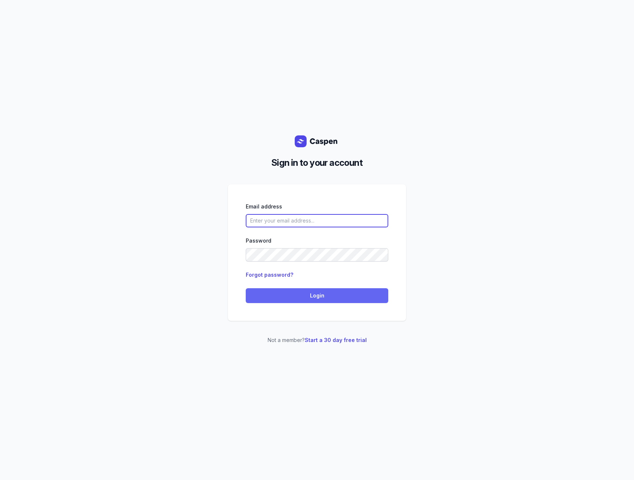
type input "[PERSON_NAME][EMAIL_ADDRESS][DOMAIN_NAME][PERSON_NAME]"
click at [315, 295] on span "Login" at bounding box center [317, 295] width 134 height 9
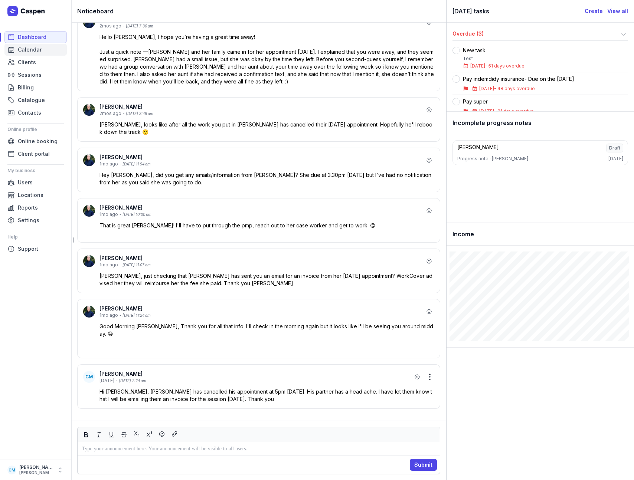
click at [37, 50] on span "Calendar" at bounding box center [30, 49] width 24 height 9
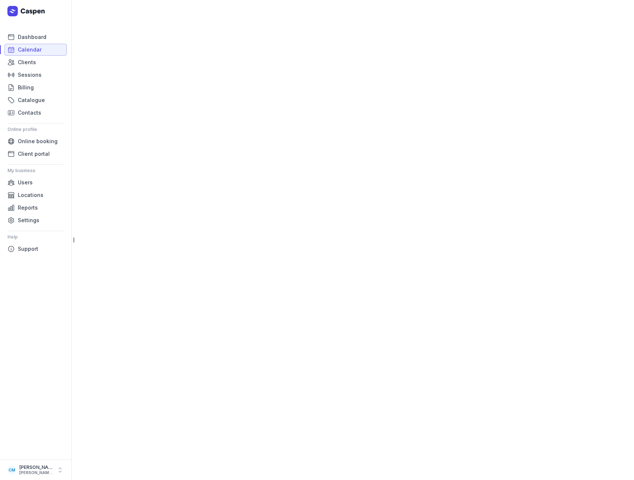
select select "week"
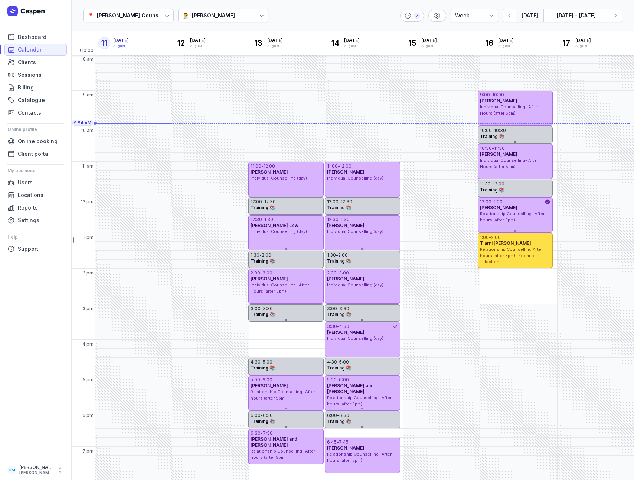
click at [180, 24] on div "📍 [PERSON_NAME] Counselling 👨‍⚕️ [PERSON_NAME] 2 Day 3 days Work week Week [DAT…" at bounding box center [352, 16] width 563 height 32
click at [180, 22] on div "👨‍⚕️ [PERSON_NAME]" at bounding box center [223, 15] width 91 height 13
click at [192, 43] on div "[PERSON_NAME]" at bounding box center [204, 43] width 43 height 7
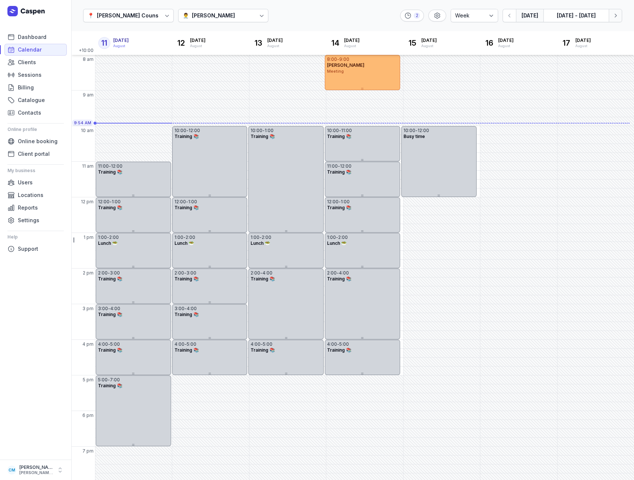
click at [616, 16] on icon "button" at bounding box center [615, 15] width 7 height 7
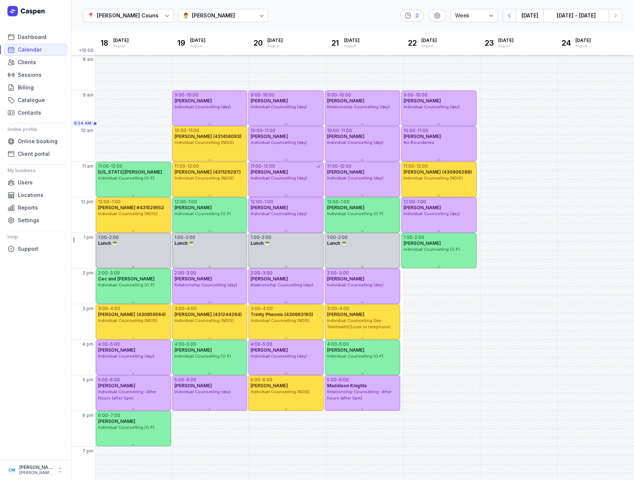
click at [507, 15] on icon "button" at bounding box center [509, 15] width 7 height 7
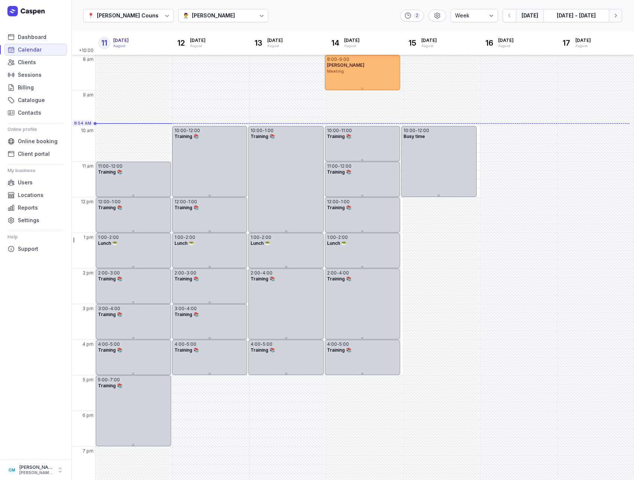
click at [617, 18] on icon "button" at bounding box center [615, 15] width 7 height 7
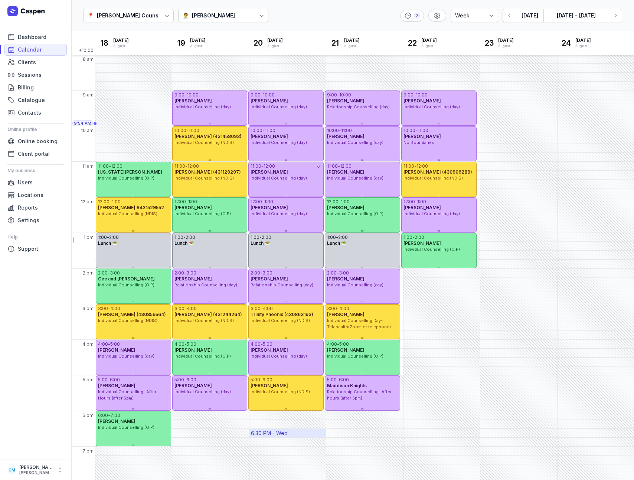
scroll to position [2, 0]
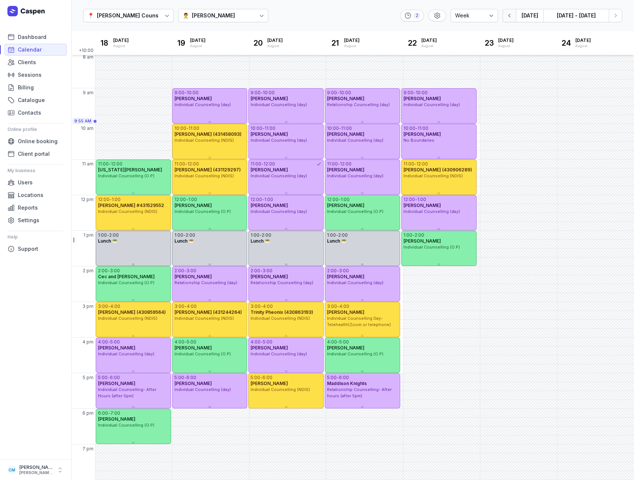
click at [510, 19] on button "button" at bounding box center [508, 15] width 13 height 13
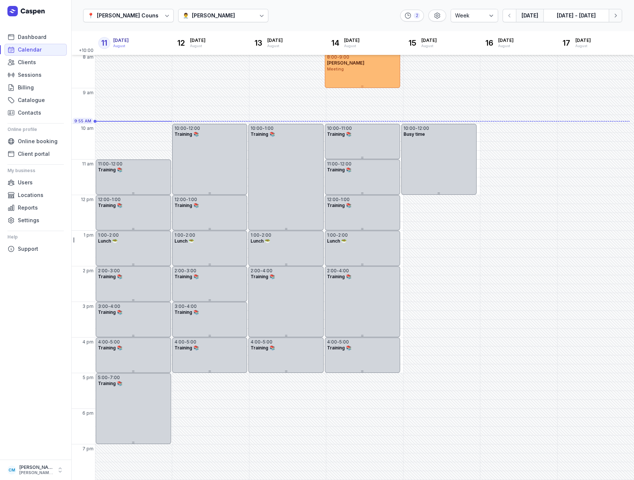
click at [615, 15] on icon "button" at bounding box center [615, 15] width 7 height 7
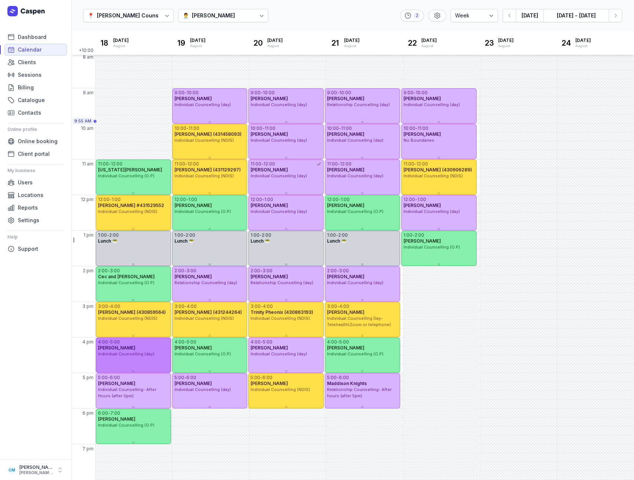
click at [145, 370] on div at bounding box center [133, 371] width 75 height 3
click at [614, 17] on icon "button" at bounding box center [615, 15] width 7 height 7
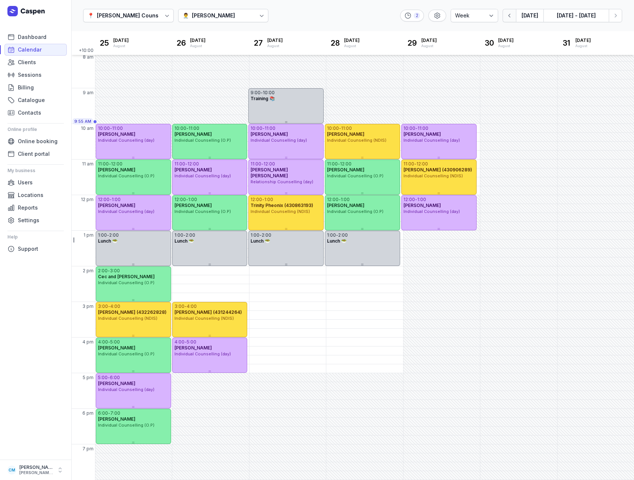
click at [516, 16] on button "button" at bounding box center [508, 15] width 13 height 13
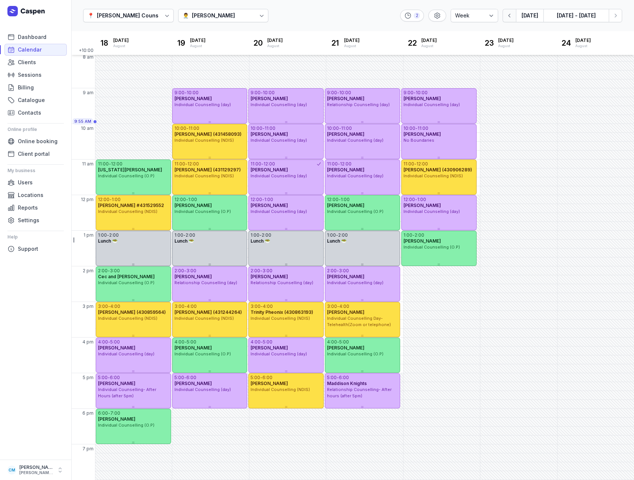
click at [515, 16] on button "button" at bounding box center [508, 15] width 13 height 13
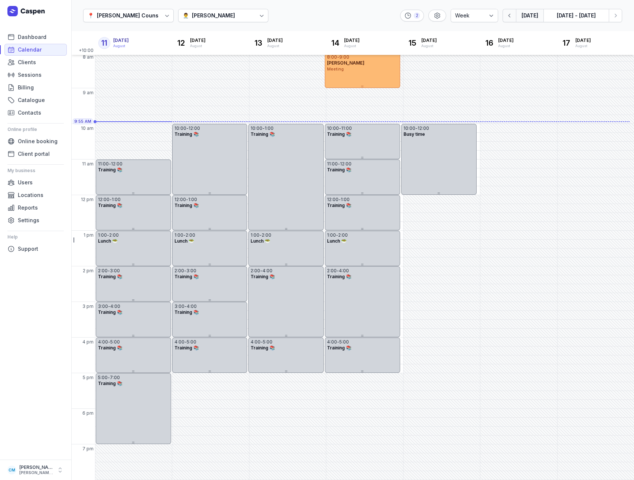
click at [515, 16] on button "button" at bounding box center [508, 15] width 13 height 13
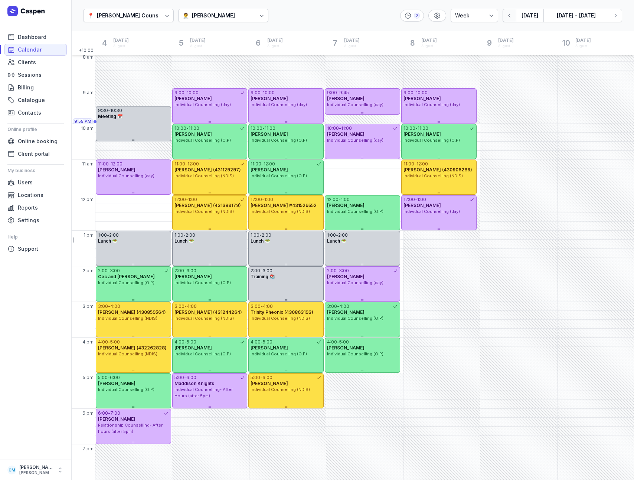
click at [515, 16] on button "button" at bounding box center [508, 15] width 13 height 13
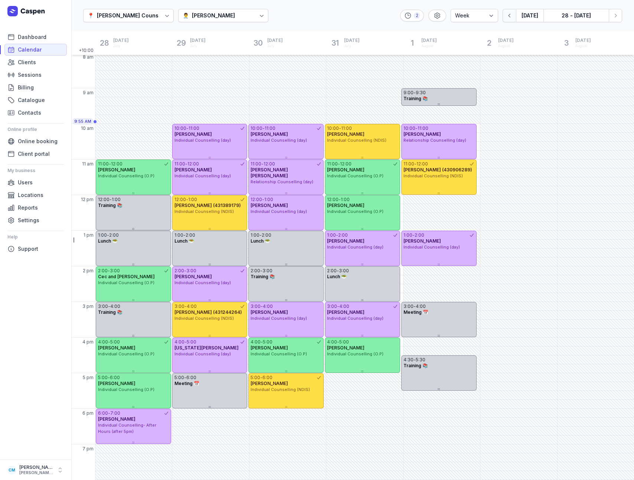
click at [515, 16] on button "button" at bounding box center [508, 15] width 13 height 13
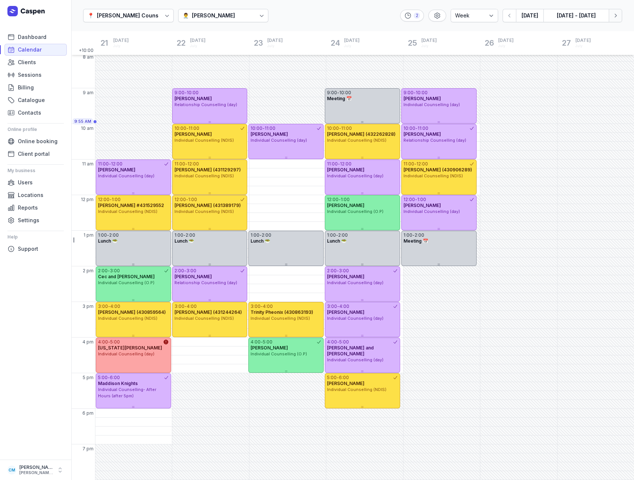
click at [615, 19] on icon "button" at bounding box center [615, 15] width 7 height 7
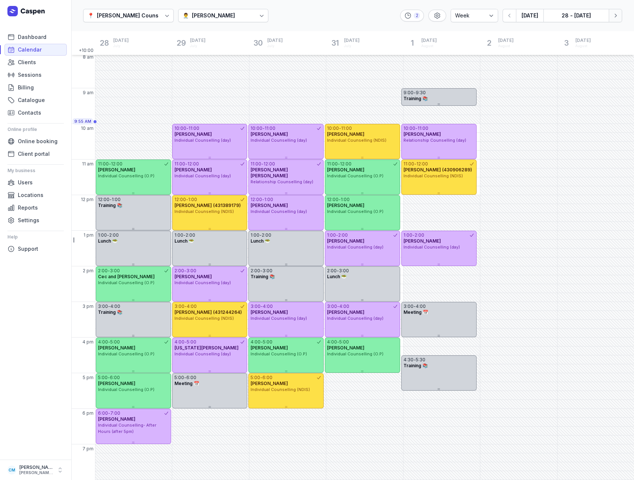
click at [615, 19] on icon "button" at bounding box center [615, 15] width 7 height 7
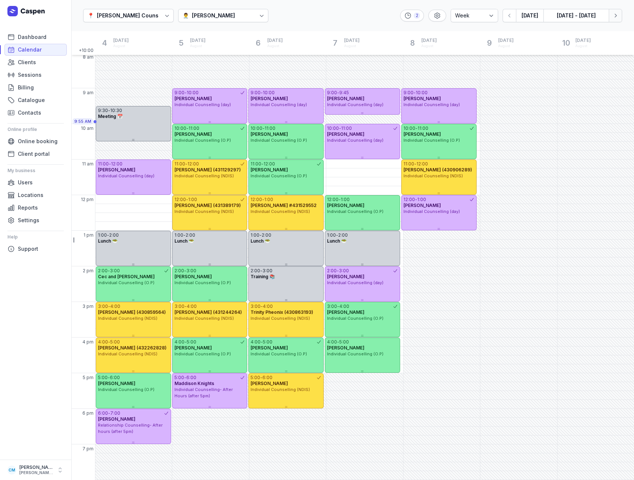
click at [615, 19] on icon "button" at bounding box center [615, 15] width 7 height 7
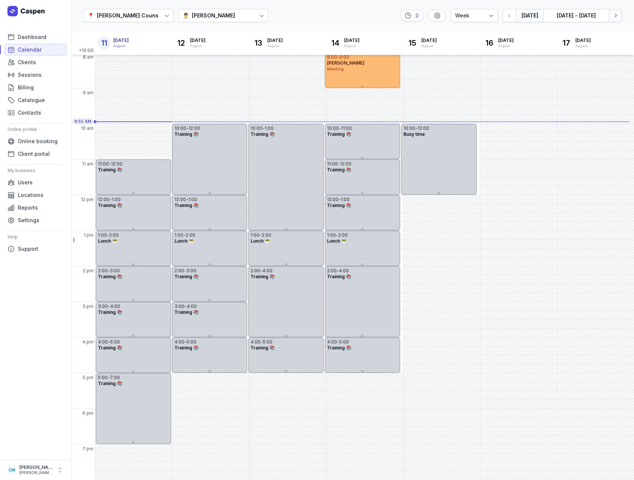
click at [615, 19] on icon "button" at bounding box center [615, 15] width 7 height 7
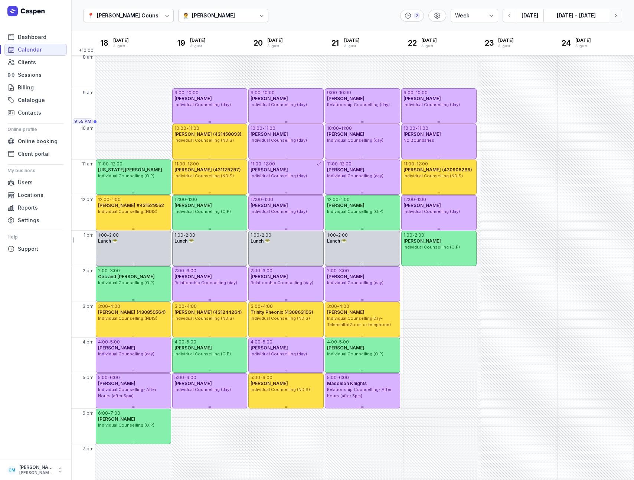
click at [615, 19] on icon "button" at bounding box center [615, 15] width 7 height 7
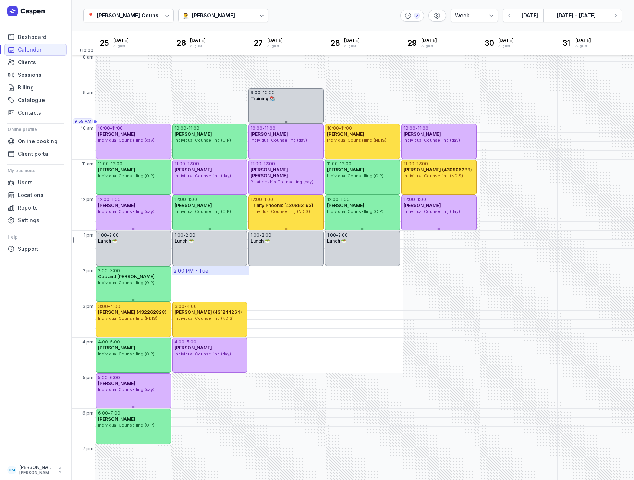
click at [217, 272] on div "2:00 PM - Tue" at bounding box center [210, 270] width 76 height 9
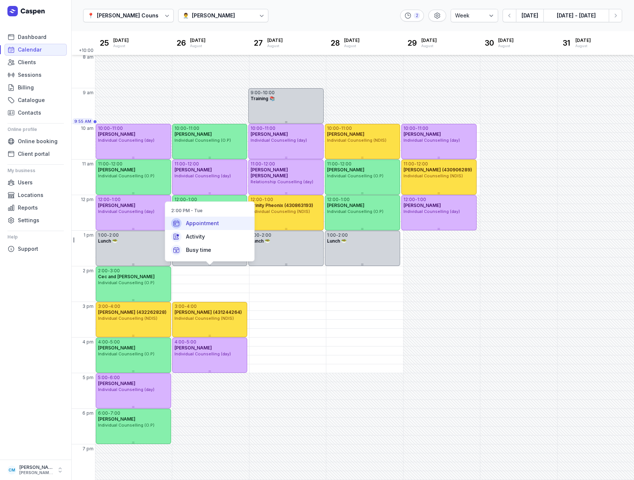
click at [208, 225] on span "Appointment" at bounding box center [202, 223] width 33 height 7
select select
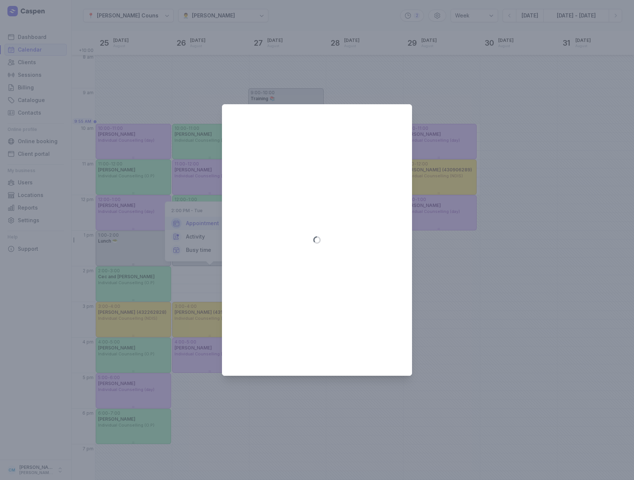
type input "[DATE]"
select select "14:00"
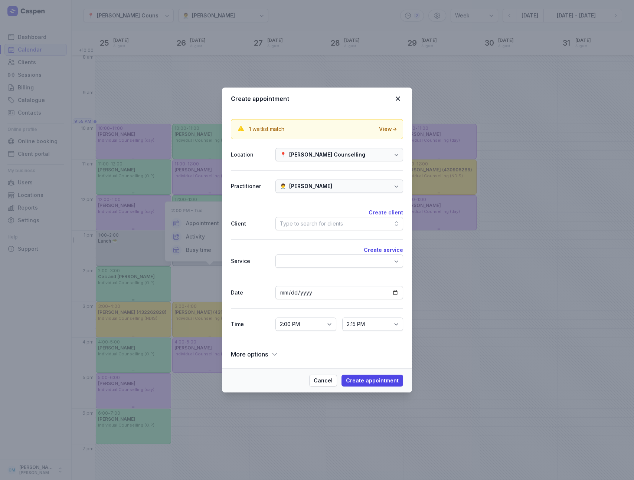
click at [386, 133] on div "1 waitlist match View →" at bounding box center [317, 129] width 172 height 20
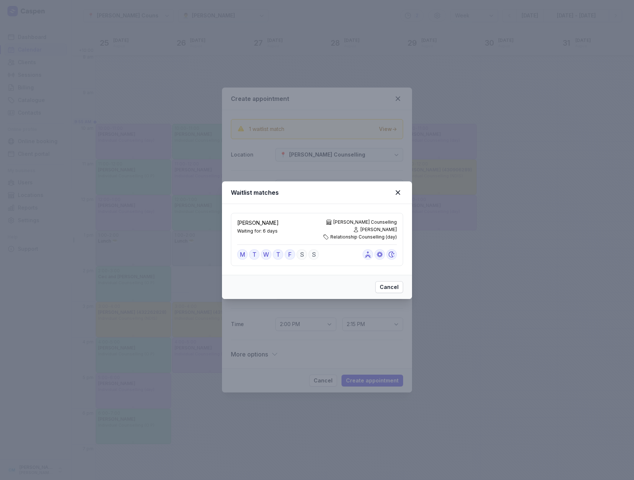
click at [403, 193] on div "Waitlist matches" at bounding box center [317, 192] width 190 height 23
click at [399, 194] on icon at bounding box center [398, 192] width 4 height 4
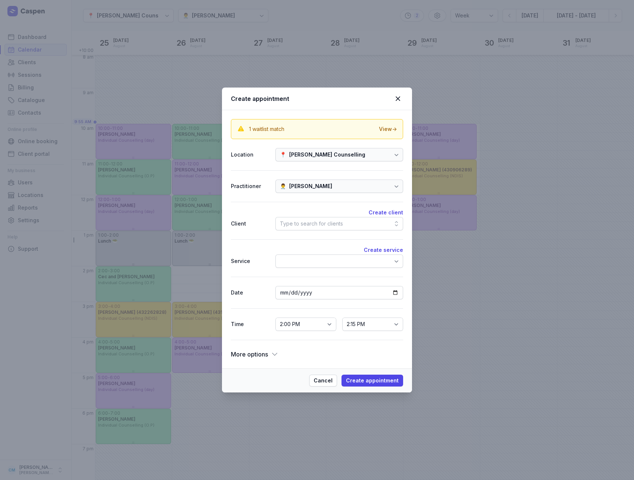
click at [311, 224] on div "Type to search for clients" at bounding box center [311, 223] width 63 height 9
type input "brit"
click at [314, 266] on div "[PERSON_NAME]" at bounding box center [312, 265] width 43 height 7
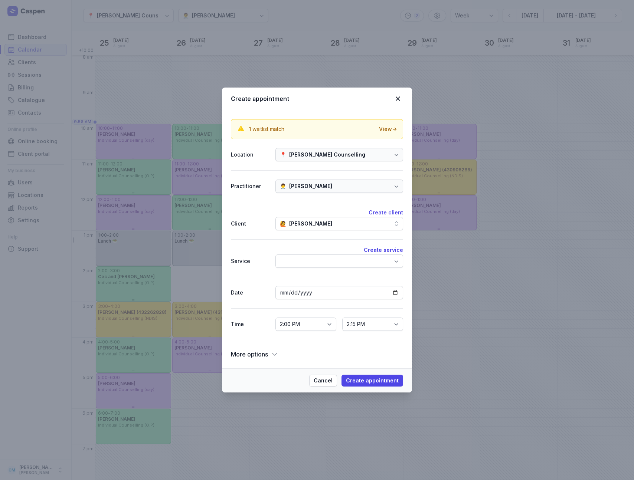
click at [314, 264] on div at bounding box center [339, 261] width 128 height 13
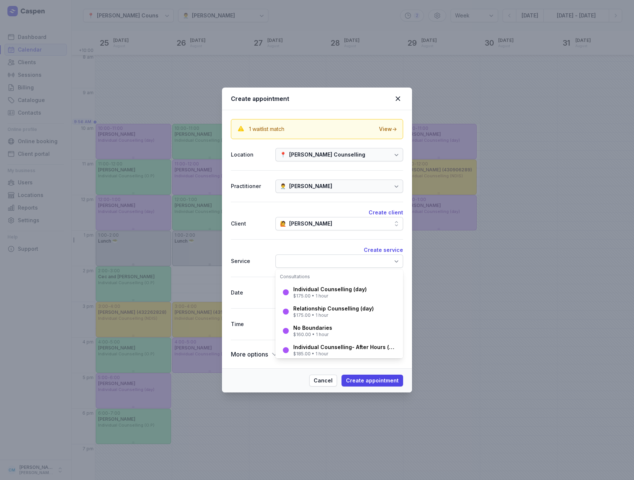
click at [262, 264] on div "Service" at bounding box center [250, 261] width 39 height 9
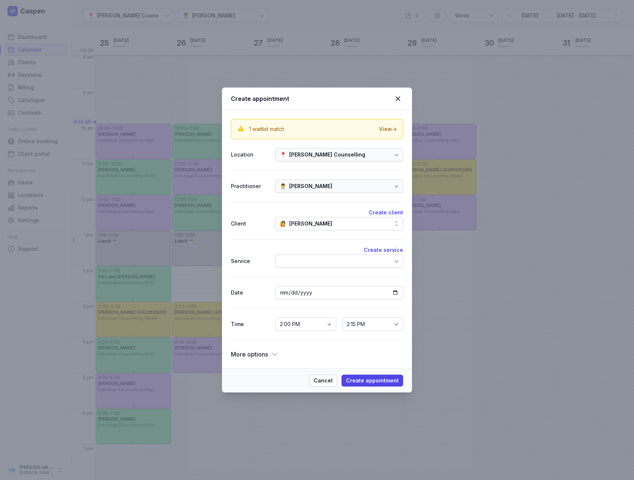
click at [324, 260] on div at bounding box center [339, 261] width 128 height 13
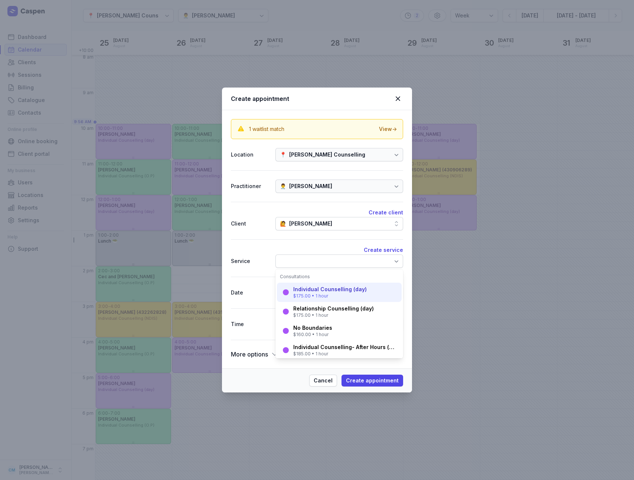
click at [338, 295] on div "$175.00 • 1 hour" at bounding box center [329, 296] width 73 height 6
select select "15:00"
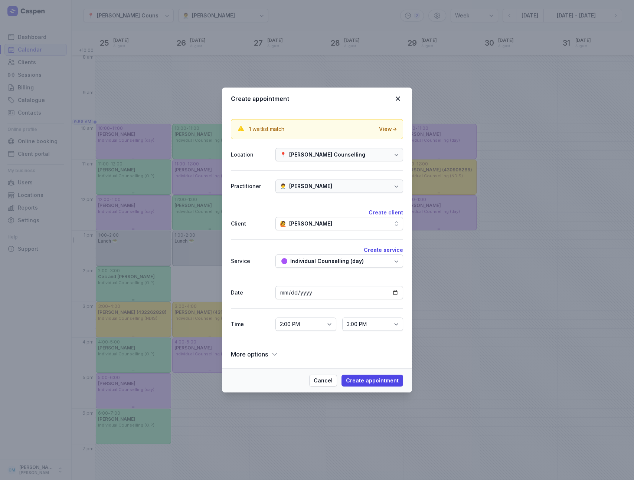
click at [242, 295] on div "Date" at bounding box center [250, 292] width 39 height 9
click at [374, 376] on span "Create appointment" at bounding box center [372, 380] width 53 height 9
select select
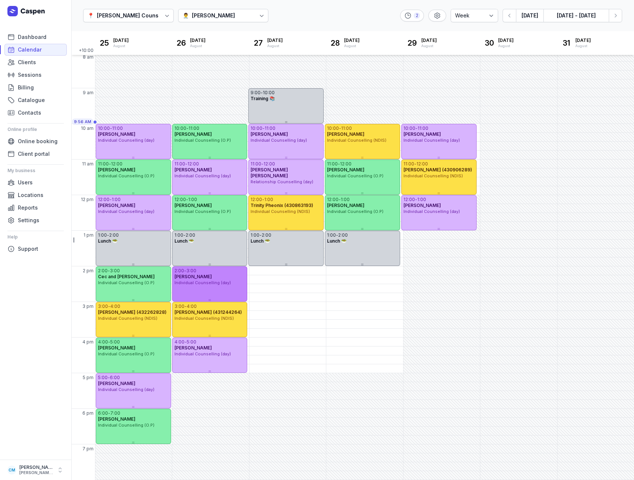
click at [229, 282] on div "Individual Counselling (day)" at bounding box center [209, 283] width 71 height 6
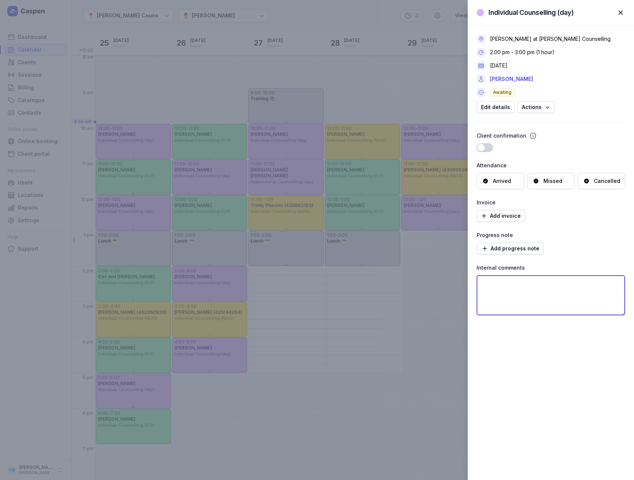
click at [524, 287] on textarea at bounding box center [550, 295] width 148 height 40
click at [367, 106] on div "Individual Counselling (day) Close panel [PERSON_NAME] at [PERSON_NAME] Counsel…" at bounding box center [317, 240] width 634 height 480
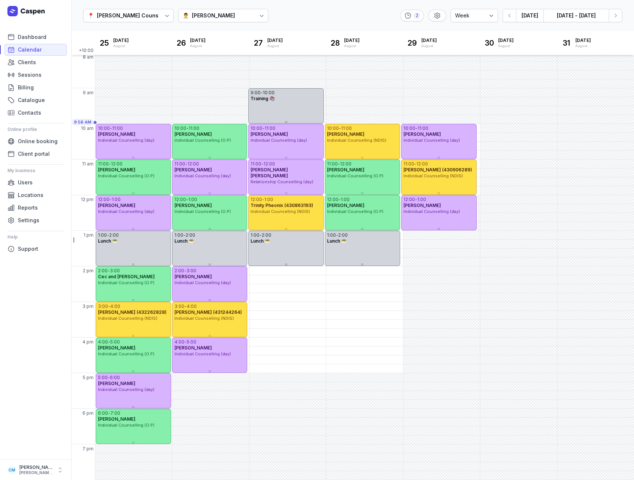
click at [25, 10] on icon at bounding box center [26, 11] width 39 height 10
click at [20, 11] on icon at bounding box center [26, 11] width 39 height 10
click at [16, 12] on rect at bounding box center [12, 11] width 10 height 10
click at [510, 17] on icon "button" at bounding box center [509, 15] width 7 height 7
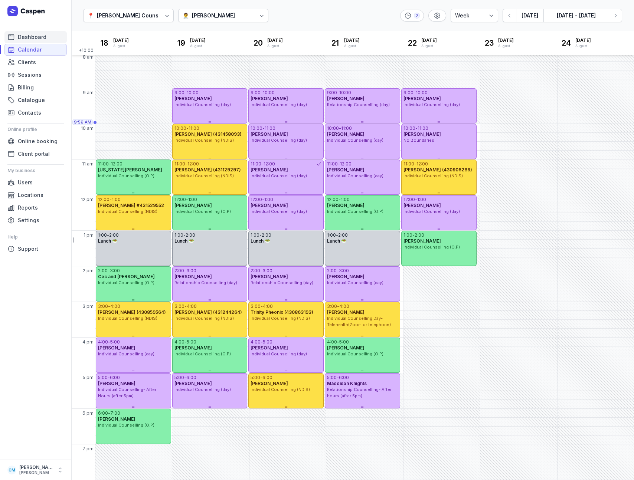
click at [39, 39] on span "Dashboard" at bounding box center [32, 37] width 29 height 9
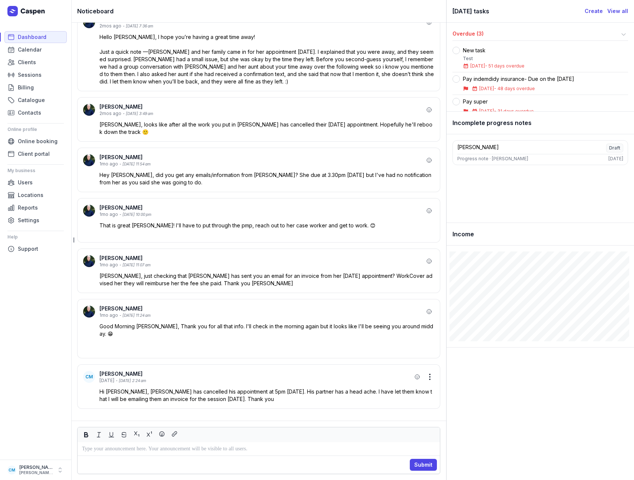
click at [151, 448] on p at bounding box center [258, 449] width 353 height 9
click at [126, 449] on p "**********" at bounding box center [258, 449] width 353 height 9
click at [202, 449] on p "**********" at bounding box center [258, 449] width 353 height 9
click at [314, 452] on p "**********" at bounding box center [258, 449] width 353 height 9
click at [140, 449] on p "**********" at bounding box center [258, 449] width 353 height 9
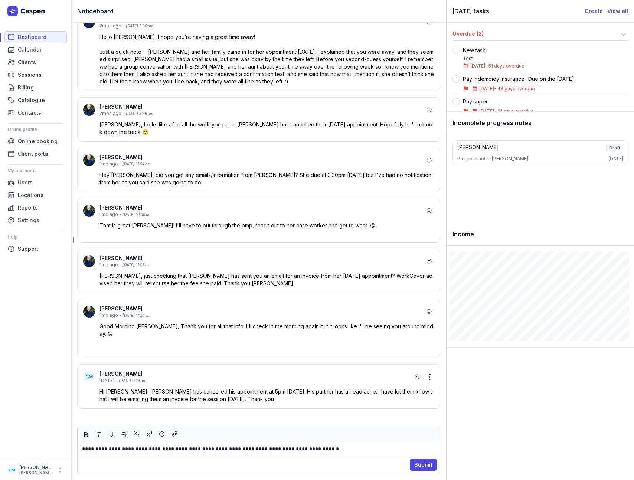
click at [343, 449] on p "**********" at bounding box center [258, 449] width 353 height 9
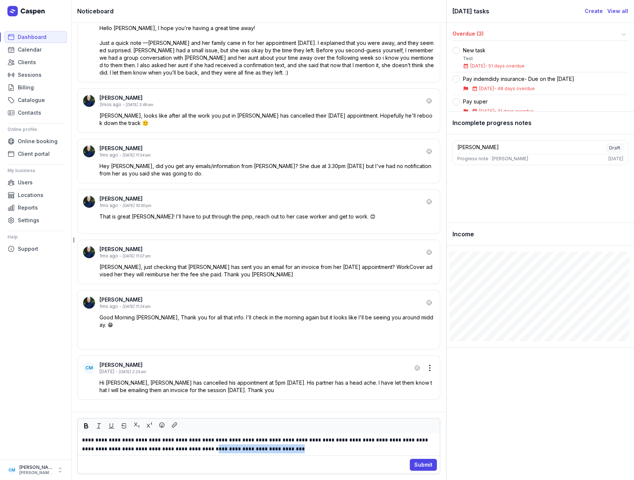
drag, startPoint x: 187, startPoint y: 450, endPoint x: 314, endPoint y: 450, distance: 126.2
click at [314, 450] on p "**********" at bounding box center [258, 445] width 353 height 18
click at [232, 450] on p "**********" at bounding box center [258, 445] width 353 height 18
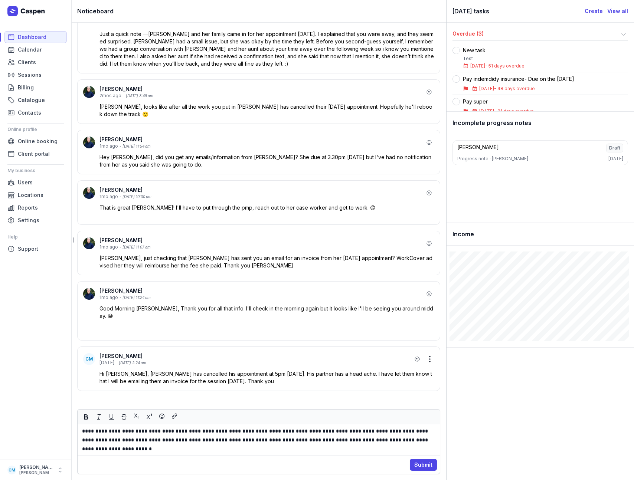
click at [247, 458] on div "Submit" at bounding box center [259, 465] width 362 height 18
click at [250, 455] on div "**********" at bounding box center [259, 440] width 362 height 31
click at [251, 445] on p "**********" at bounding box center [258, 440] width 353 height 27
click at [424, 466] on span "Submit" at bounding box center [423, 465] width 18 height 9
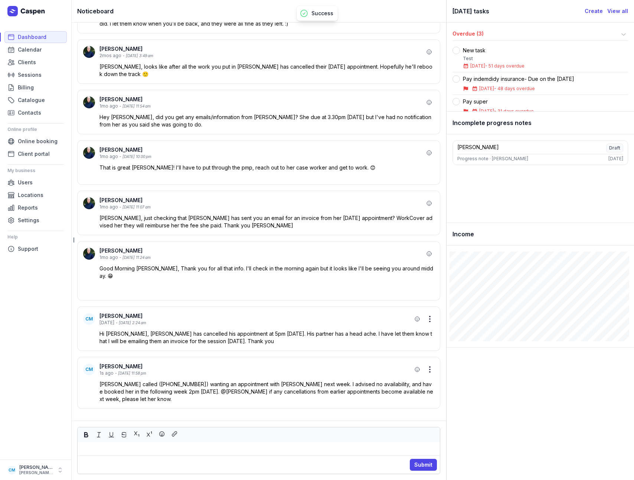
click at [426, 370] on icon "button" at bounding box center [429, 369] width 9 height 9
click at [406, 393] on button "Edit" at bounding box center [388, 392] width 83 height 10
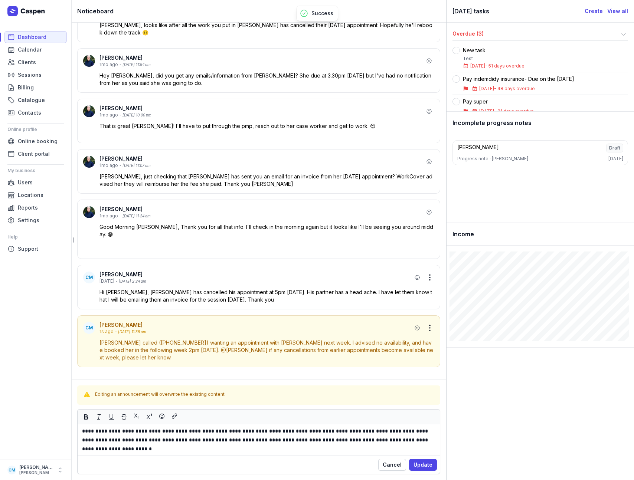
click at [83, 432] on p "**********" at bounding box center [258, 440] width 353 height 27
click at [419, 462] on span "Update" at bounding box center [422, 465] width 19 height 9
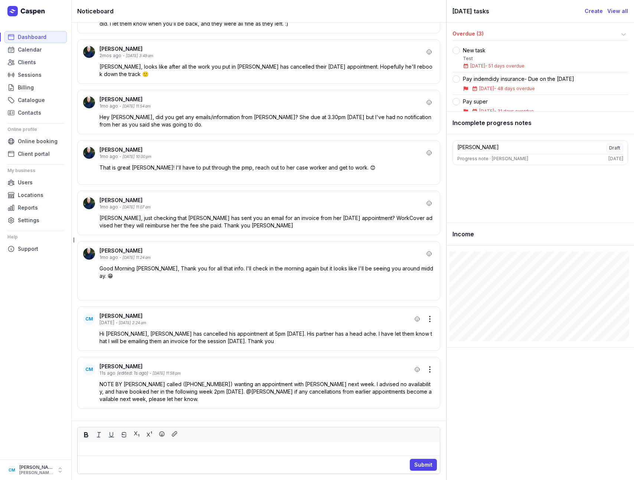
click at [249, 285] on p at bounding box center [266, 283] width 335 height 7
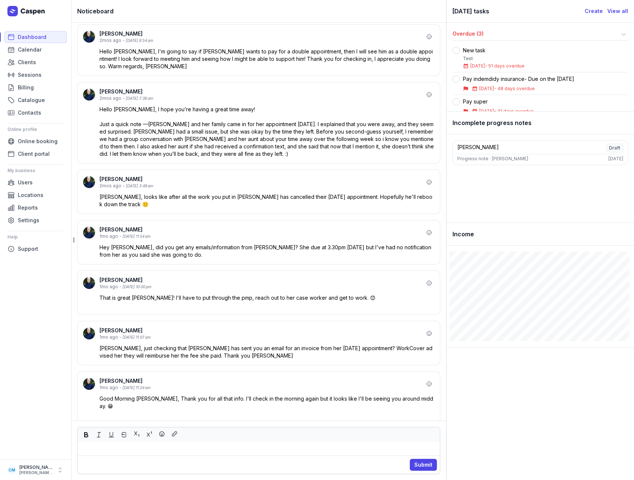
scroll to position [-132, 0]
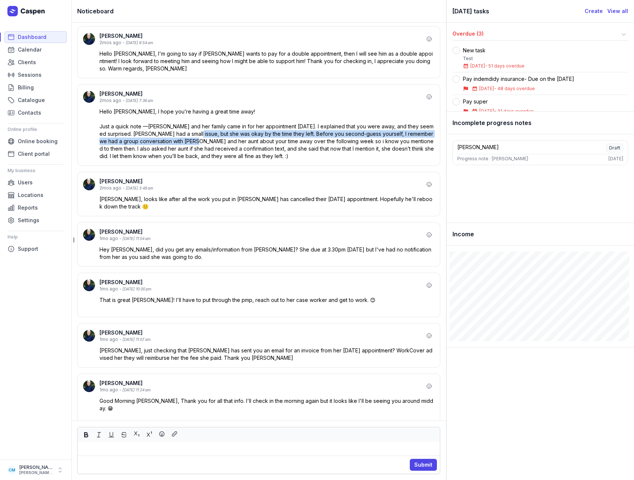
drag, startPoint x: 194, startPoint y: 142, endPoint x: 195, endPoint y: 145, distance: 3.8
click at [195, 145] on div "Hello [PERSON_NAME], I hope you’re having a great time away! Just a quick note …" at bounding box center [266, 134] width 335 height 52
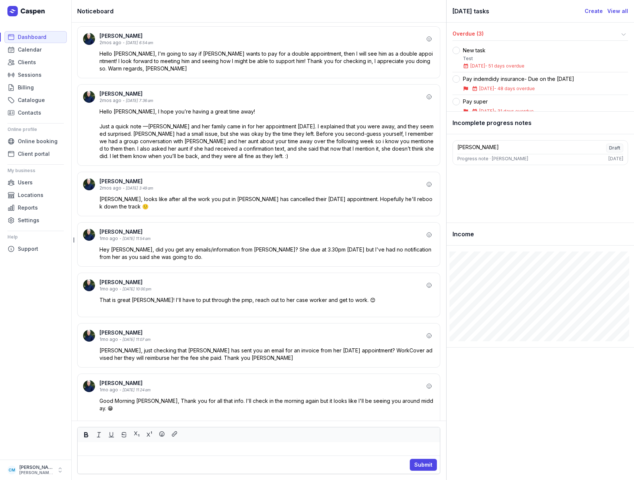
click at [170, 140] on div "Hello [PERSON_NAME], I hope you’re having a great time away! Just a quick note …" at bounding box center [266, 134] width 335 height 52
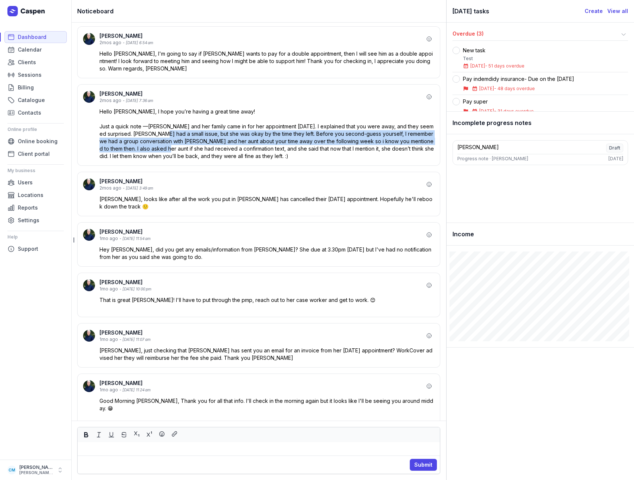
drag, startPoint x: 160, startPoint y: 138, endPoint x: 162, endPoint y: 153, distance: 15.7
click at [162, 153] on div "Hello [PERSON_NAME], I hope you’re having a great time away! Just a quick note …" at bounding box center [266, 134] width 335 height 52
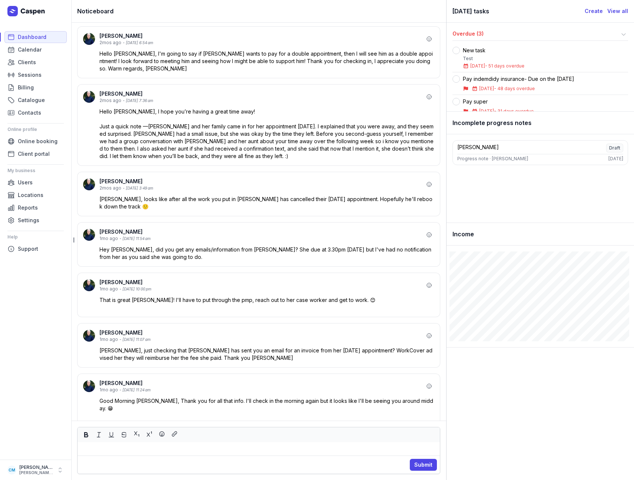
click at [181, 153] on div "Hello [PERSON_NAME], I hope you’re having a great time away! Just a quick note …" at bounding box center [266, 134] width 335 height 52
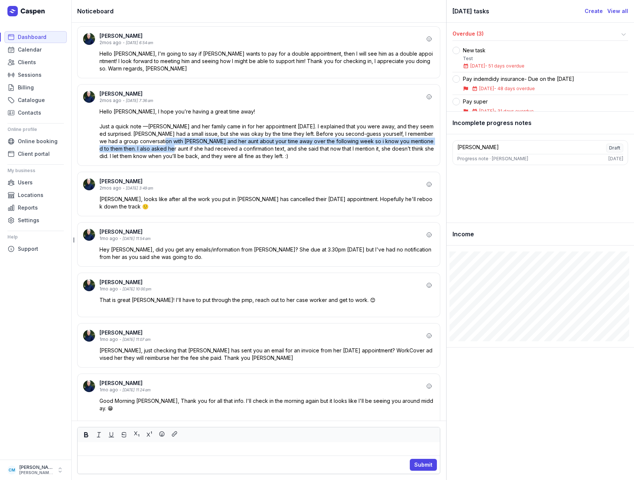
drag, startPoint x: 166, startPoint y: 154, endPoint x: 163, endPoint y: 145, distance: 9.3
click at [163, 145] on div "Hello [PERSON_NAME], I hope you’re having a great time away! Just a quick note …" at bounding box center [266, 134] width 335 height 52
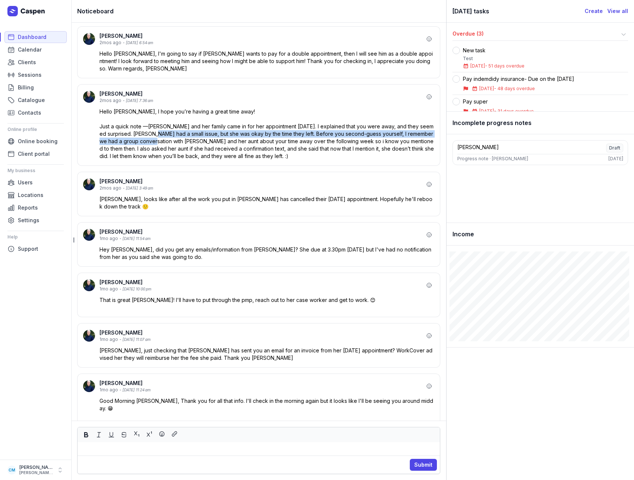
drag, startPoint x: 153, startPoint y: 141, endPoint x: 151, endPoint y: 150, distance: 9.2
click at [151, 150] on div "Hello [PERSON_NAME], I hope you’re having a great time away! Just a quick note …" at bounding box center [266, 134] width 335 height 52
click at [138, 145] on div "Hello [PERSON_NAME], I hope you’re having a great time away! Just a quick note …" at bounding box center [266, 134] width 335 height 52
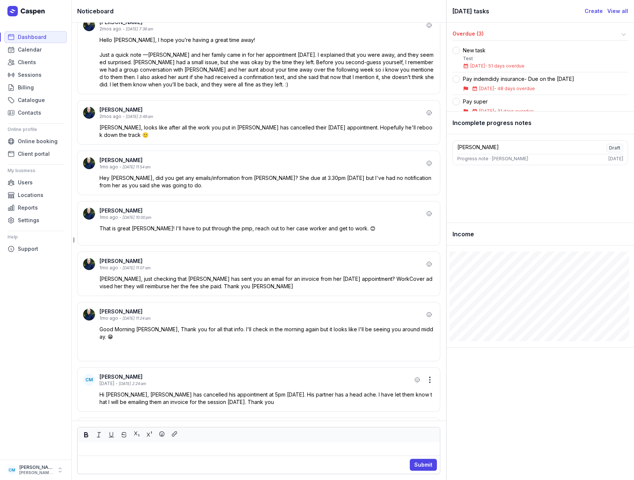
scroll to position [0, 0]
